Goal: Use online tool/utility: Utilize a website feature to perform a specific function

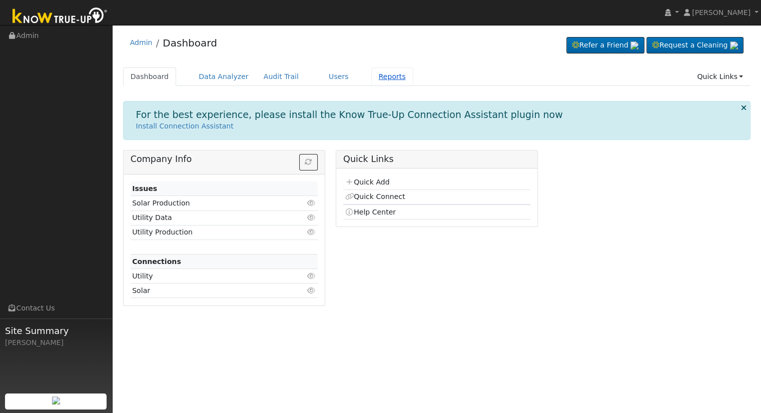
click at [379, 76] on link "Reports" at bounding box center [392, 77] width 42 height 19
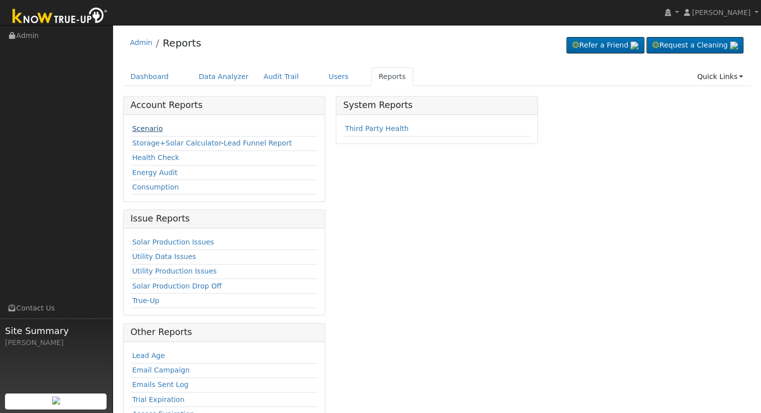
click at [144, 126] on link "Scenario" at bounding box center [147, 129] width 31 height 8
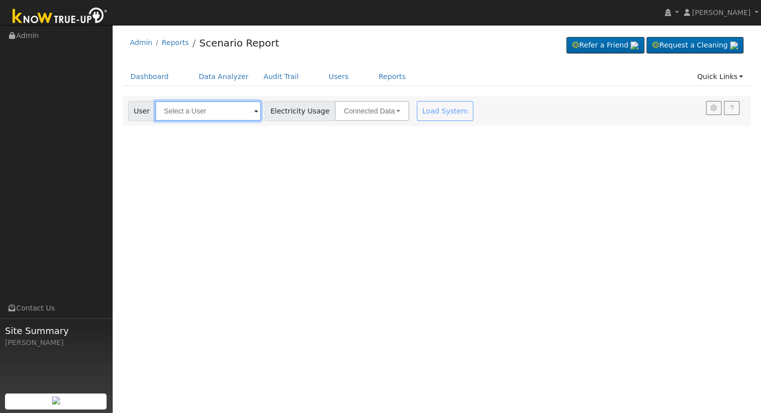
click at [166, 110] on input "text" at bounding box center [208, 111] width 106 height 20
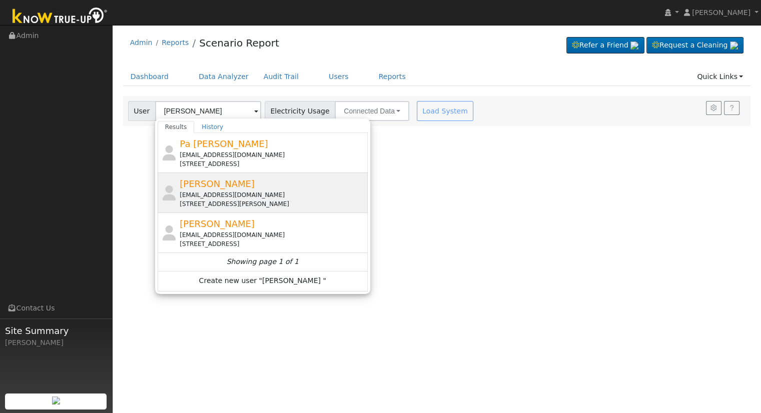
click at [207, 196] on div "[EMAIL_ADDRESS][DOMAIN_NAME]" at bounding box center [273, 195] width 186 height 9
type input "[PERSON_NAME]"
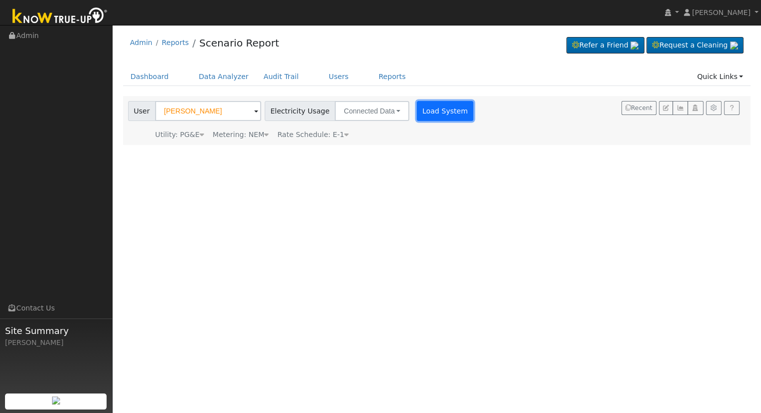
click at [438, 115] on button "Load System" at bounding box center [445, 111] width 57 height 20
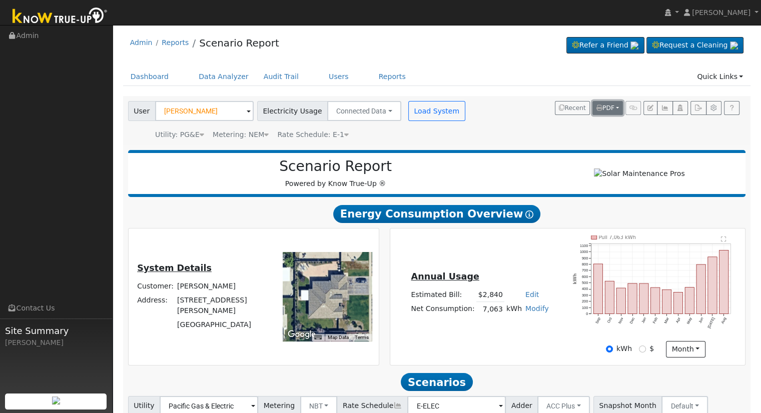
click at [610, 107] on span "PDF" at bounding box center [606, 108] width 18 height 7
click at [593, 144] on link "Selected Scenario" at bounding box center [585, 143] width 78 height 14
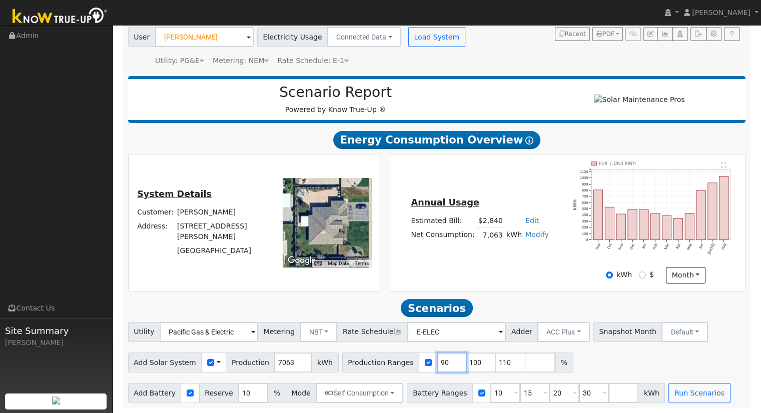
drag, startPoint x: 426, startPoint y: 363, endPoint x: 441, endPoint y: 355, distance: 16.6
click at [437, 363] on input "90" at bounding box center [452, 363] width 30 height 20
type input "100"
type input "110"
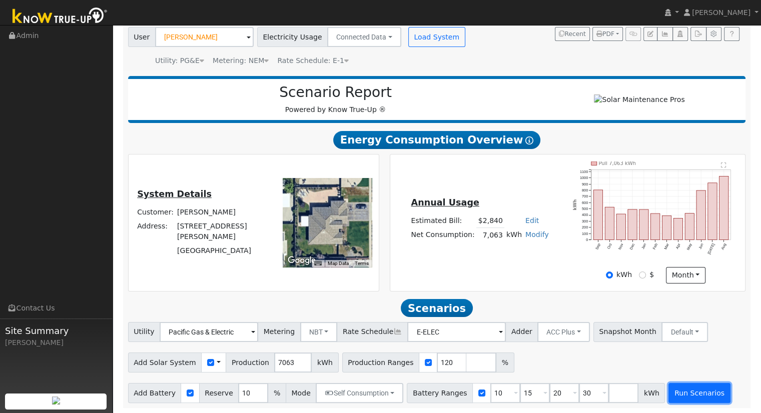
click at [682, 390] on button "Run Scenarios" at bounding box center [700, 393] width 62 height 20
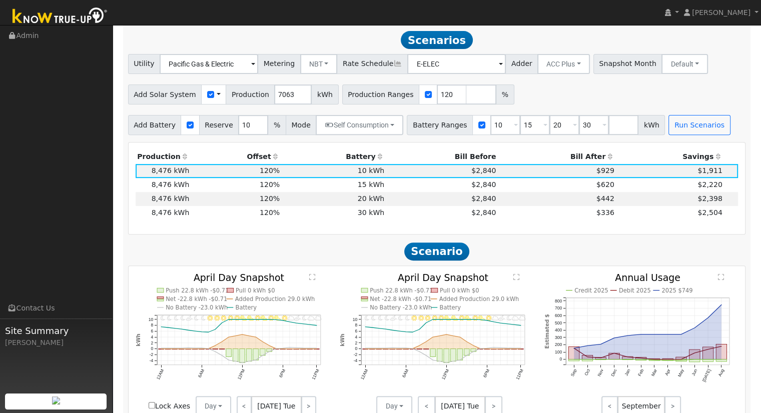
scroll to position [346, 0]
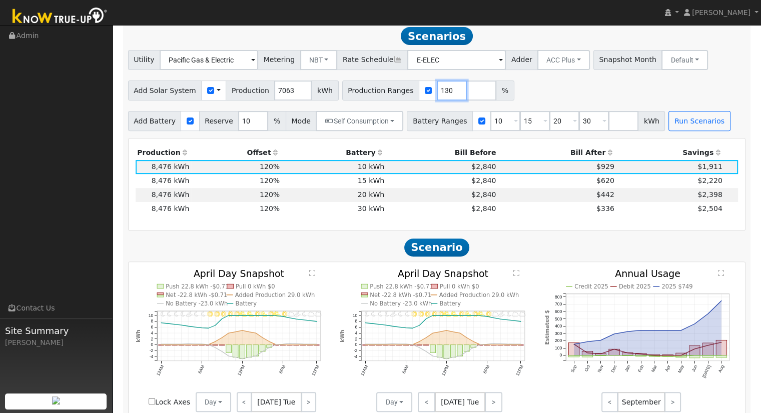
type input "130"
click at [437, 90] on input "130" at bounding box center [452, 91] width 30 height 20
click at [669, 129] on button "Run Scenarios" at bounding box center [700, 121] width 62 height 20
click at [490, 118] on input "10" at bounding box center [505, 121] width 30 height 20
type input "15"
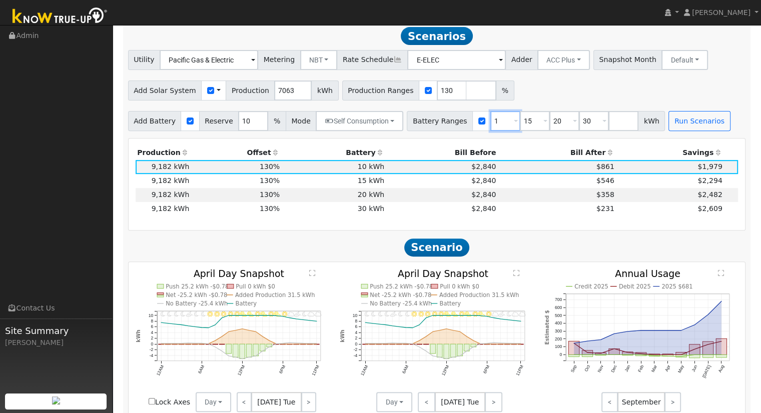
type input "20"
type input "30"
type input "20"
type input "30"
type input "3"
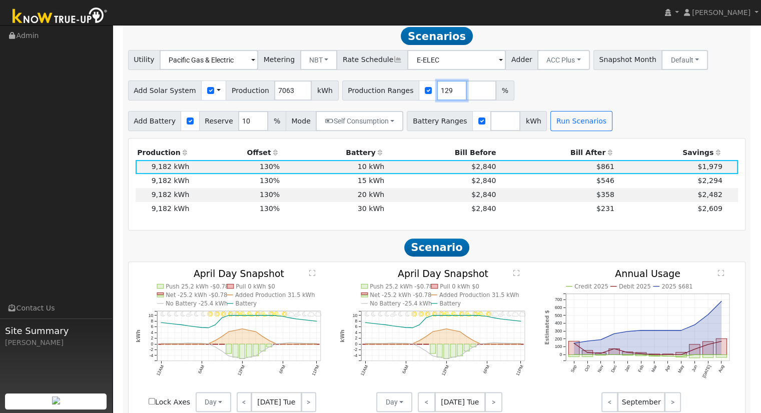
click at [439, 96] on input "129" at bounding box center [452, 91] width 30 height 20
type input "128"
click at [439, 96] on input "128" at bounding box center [452, 91] width 30 height 20
click at [542, 114] on div "Add Battery Reserve 10 % Mode Self Consumption Self Consumption Peak Savings AC…" at bounding box center [437, 120] width 622 height 24
click at [551, 118] on button "Run Scenarios" at bounding box center [582, 121] width 62 height 20
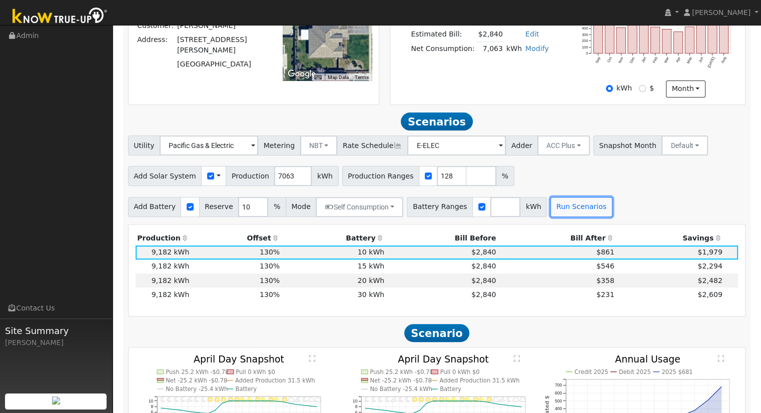
scroll to position [298, 0]
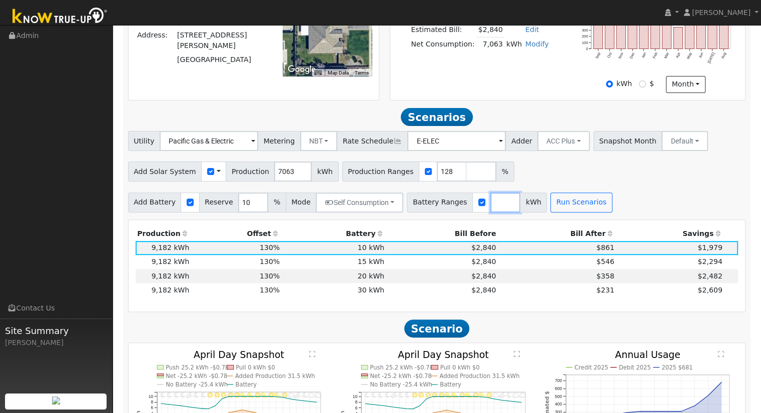
click at [490, 204] on input "number" at bounding box center [505, 203] width 30 height 20
type input "10"
click at [591, 208] on button "Run Scenarios" at bounding box center [611, 203] width 62 height 20
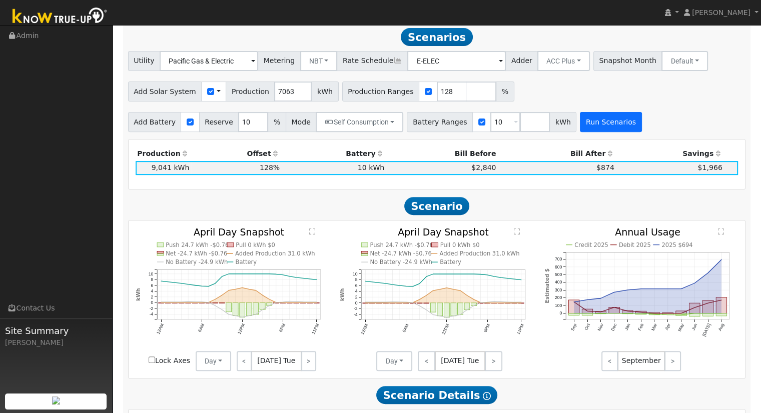
scroll to position [346, 0]
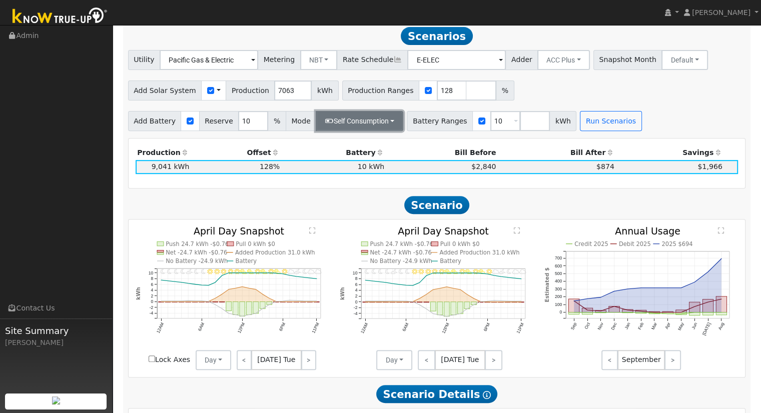
click at [380, 131] on button "Self Consumption" at bounding box center [360, 121] width 88 height 20
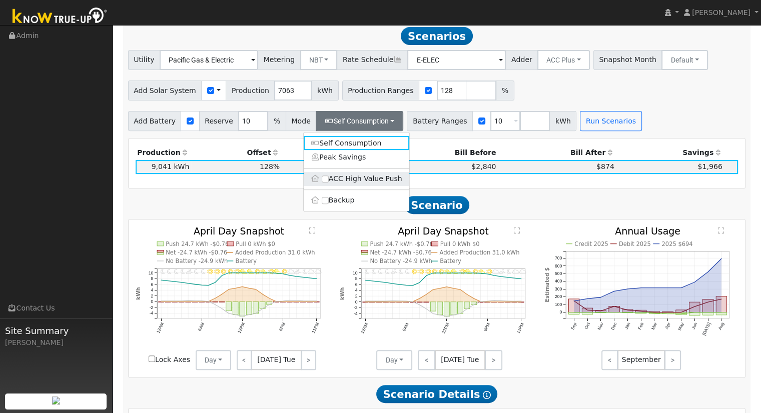
click at [348, 177] on label "ACC High Value Push" at bounding box center [357, 179] width 106 height 14
click at [329, 177] on input "ACC High Value Push" at bounding box center [325, 179] width 7 height 7
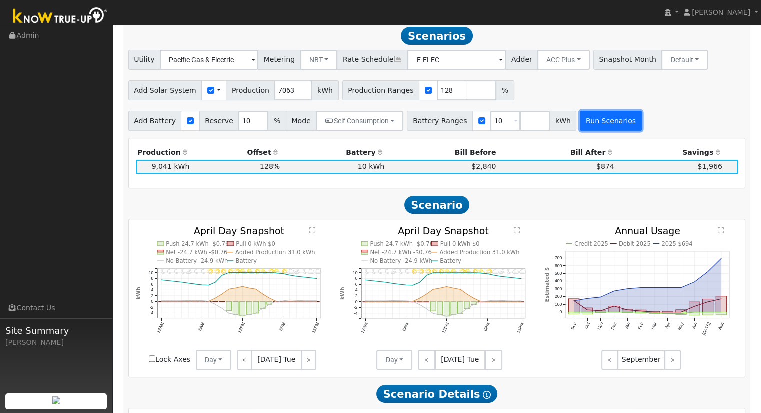
click at [603, 115] on button "Run Scenarios" at bounding box center [611, 121] width 62 height 20
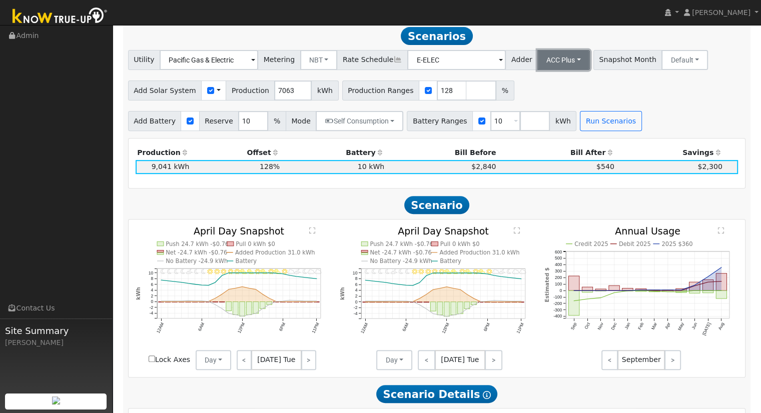
click at [550, 55] on button "ACC Plus" at bounding box center [564, 60] width 53 height 20
click at [532, 115] on link "SB-535" at bounding box center [553, 110] width 70 height 14
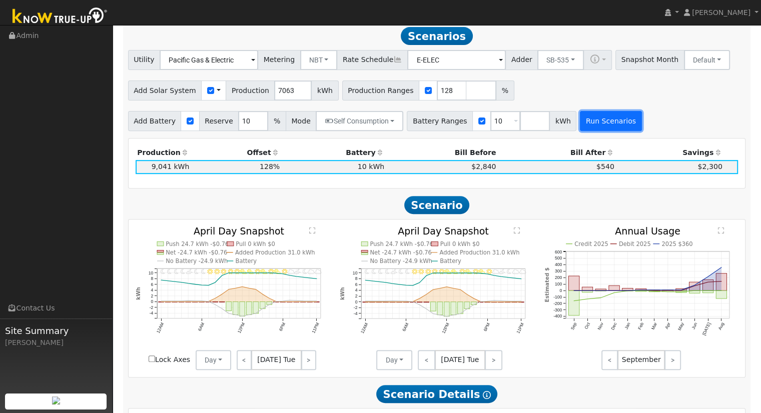
click at [587, 131] on button "Run Scenarios" at bounding box center [611, 121] width 62 height 20
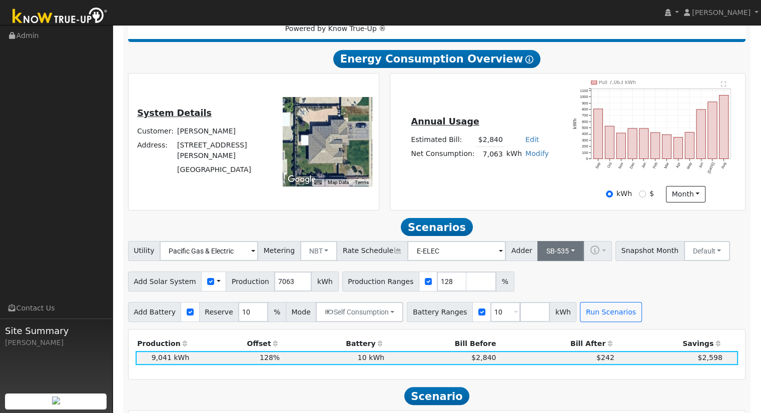
scroll to position [0, 0]
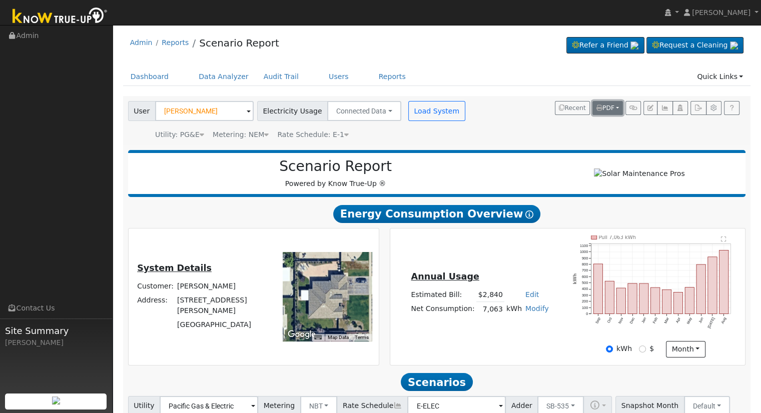
click at [614, 111] on span "PDF" at bounding box center [606, 108] width 18 height 7
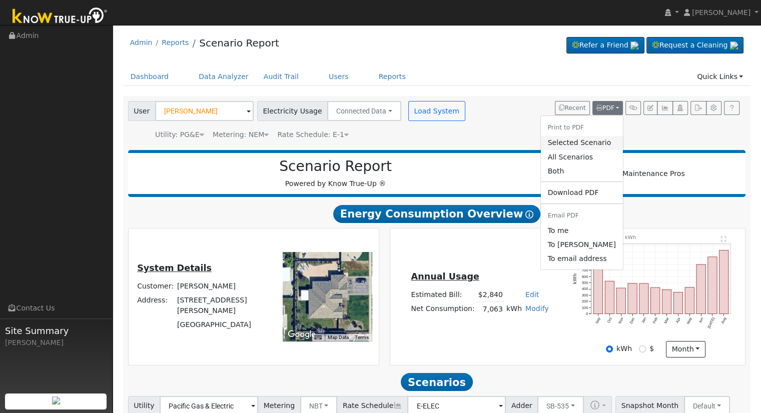
click at [593, 143] on link "Selected Scenario" at bounding box center [582, 143] width 82 height 14
